Goal: Navigation & Orientation: Find specific page/section

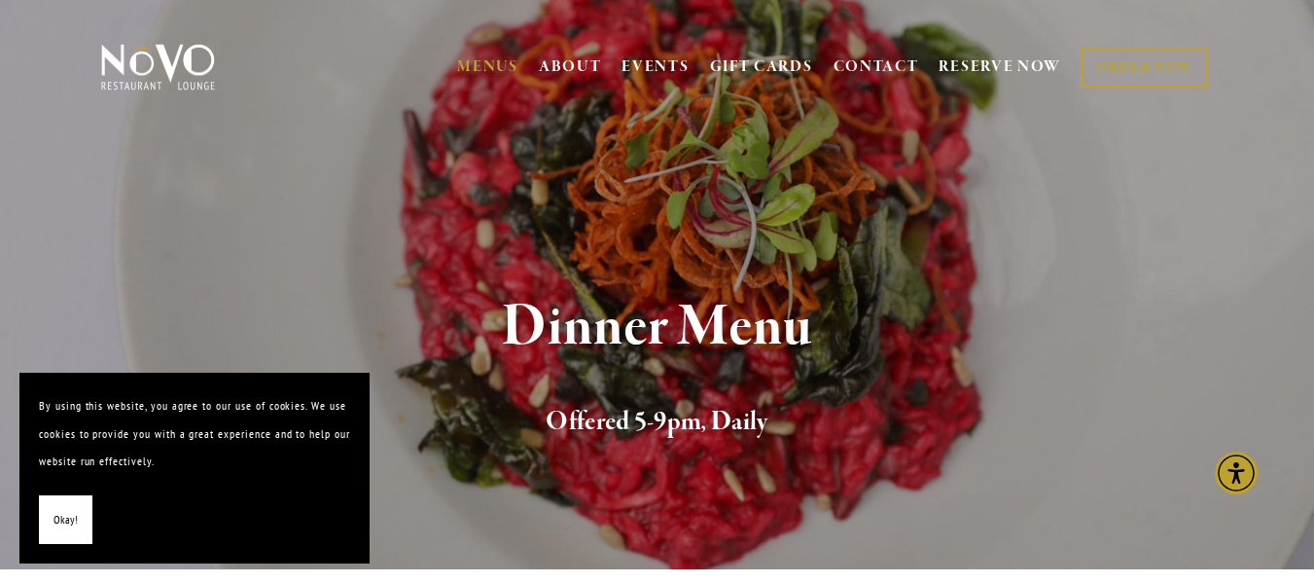
click at [74, 512] on span "Okay!" at bounding box center [66, 520] width 24 height 28
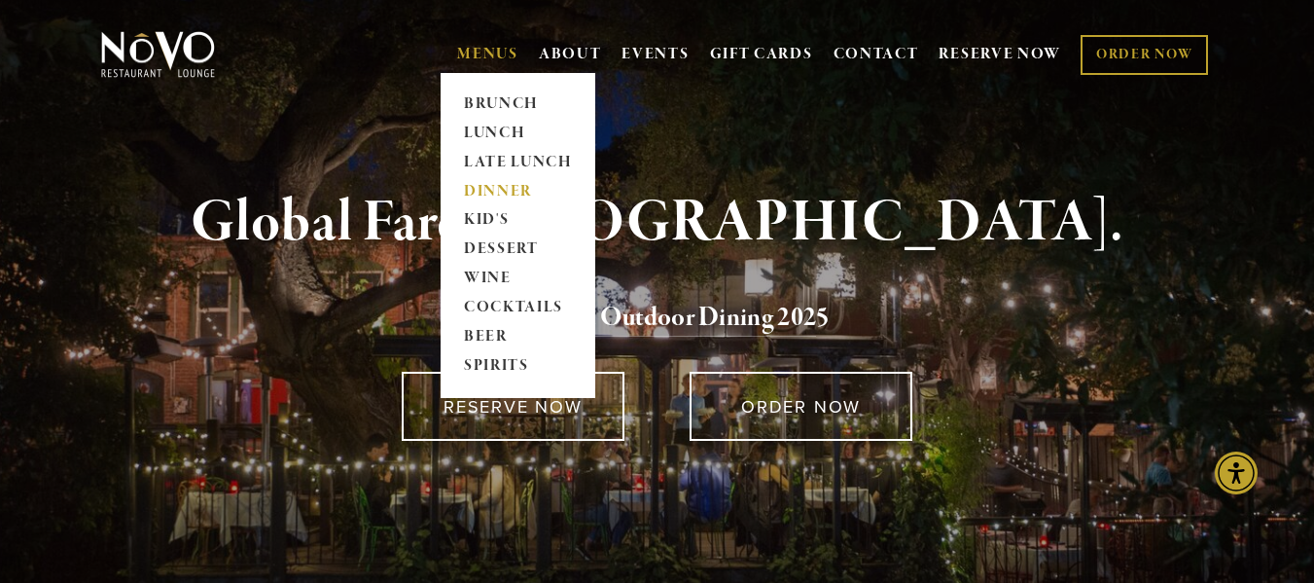
click at [474, 189] on link "DINNER" at bounding box center [518, 191] width 122 height 29
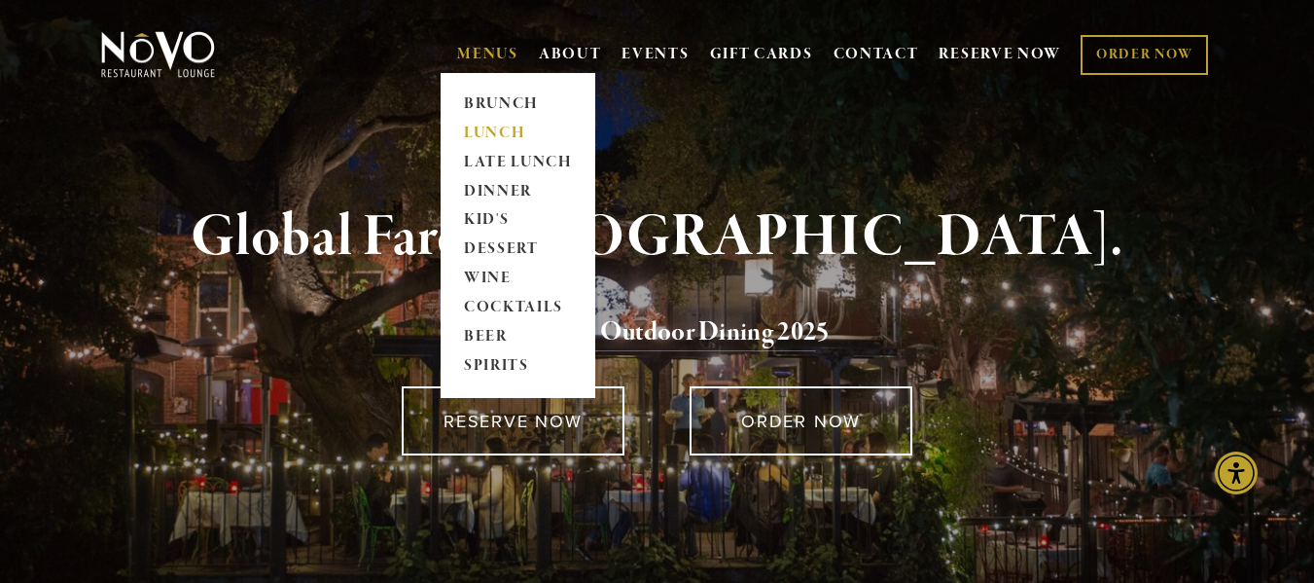
click at [471, 121] on link "LUNCH" at bounding box center [518, 133] width 122 height 29
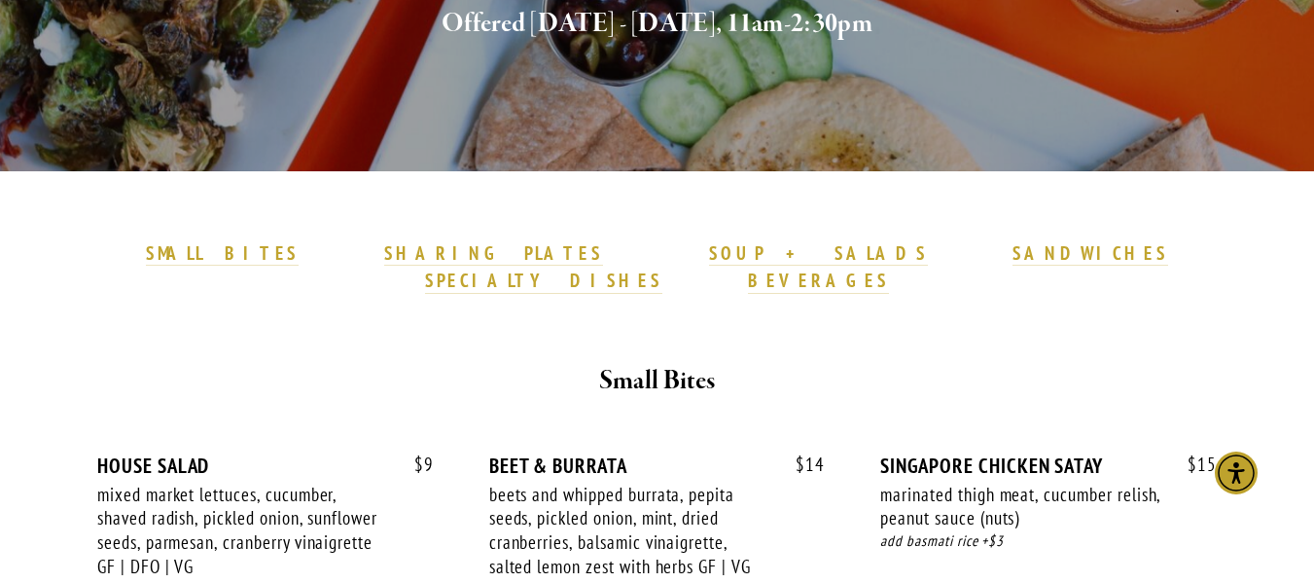
scroll to position [246, 0]
